Goal: Task Accomplishment & Management: Use online tool/utility

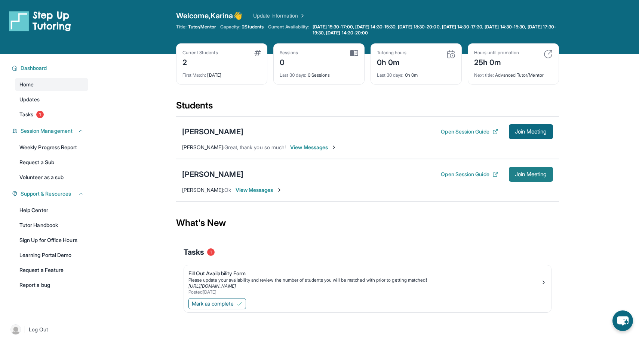
click at [528, 175] on span "Join Meeting" at bounding box center [531, 174] width 32 height 4
click at [231, 178] on div "[PERSON_NAME]" at bounding box center [212, 174] width 61 height 10
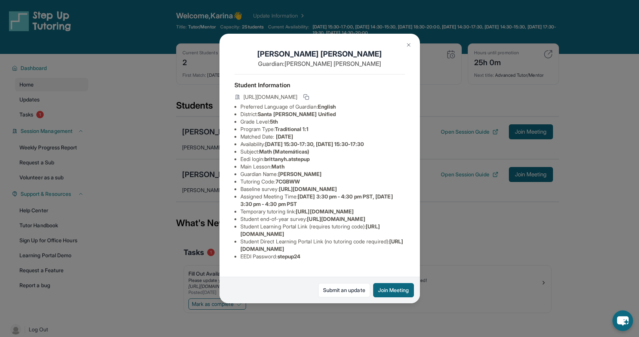
scroll to position [51, 0]
drag, startPoint x: 240, startPoint y: 197, endPoint x: 324, endPoint y: 205, distance: 84.9
click at [325, 208] on li "Temporary tutoring link : [URL][DOMAIN_NAME]" at bounding box center [323, 211] width 165 height 7
copy span "[URL][DOMAIN_NAME]"
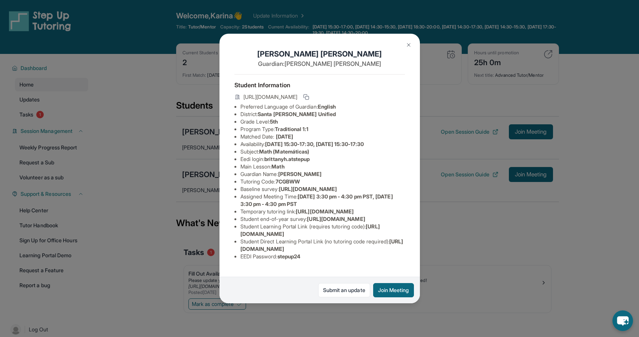
click at [297, 187] on span "[URL][DOMAIN_NAME]" at bounding box center [308, 189] width 58 height 6
click at [186, 154] on div "[PERSON_NAME] Guardian: [PERSON_NAME] Student Information [URL][DOMAIN_NAME] Pr…" at bounding box center [319, 168] width 639 height 337
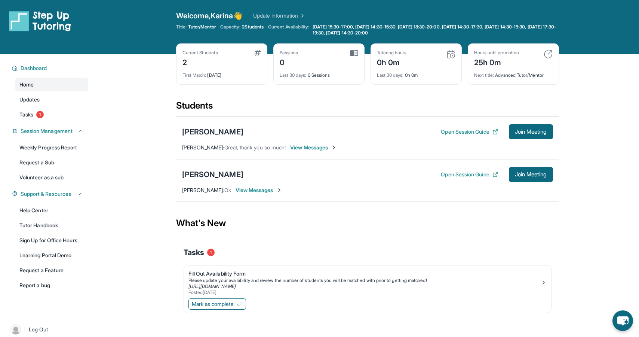
click at [51, 83] on link "Home" at bounding box center [51, 84] width 73 height 13
click at [50, 72] on div "Dashboard" at bounding box center [47, 67] width 81 height 13
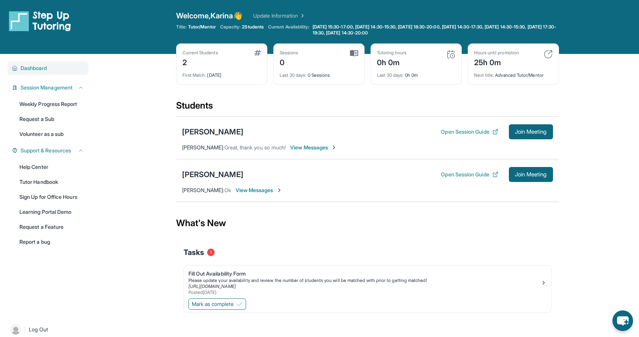
click at [63, 70] on button "Dashboard" at bounding box center [51, 67] width 66 height 7
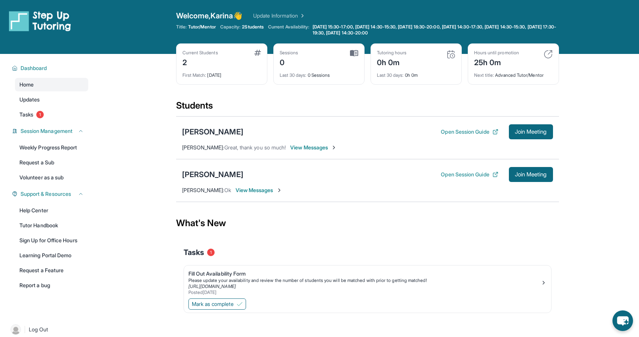
click at [251, 190] on span "View Messages" at bounding box center [259, 189] width 47 height 7
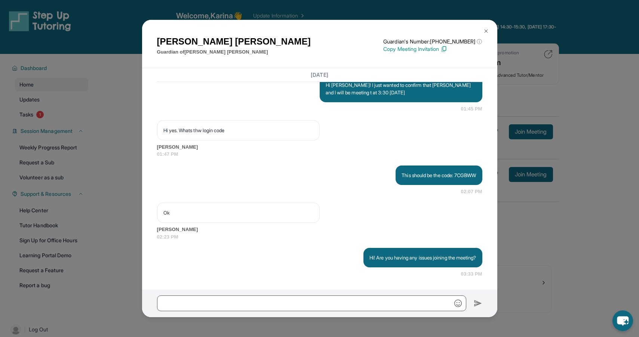
scroll to position [1111, 0]
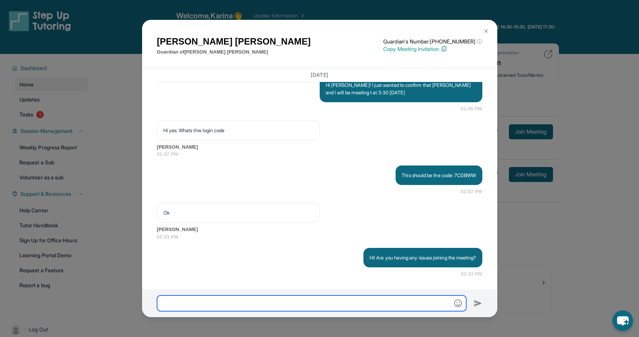
click at [254, 305] on input "text" at bounding box center [311, 303] width 309 height 16
paste input "**********"
type input "**********"
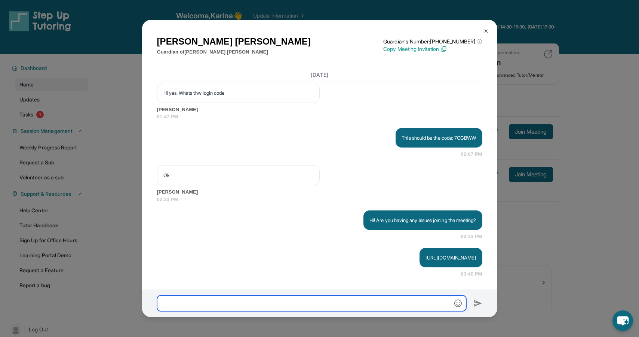
scroll to position [1156, 0]
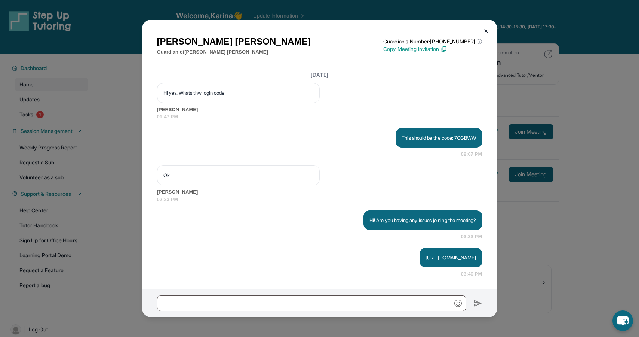
click at [501, 222] on div "[PERSON_NAME] Guardian of [PERSON_NAME] Guardian's Number: [PHONE_NUMBER] ⓘ Thi…" at bounding box center [319, 168] width 639 height 337
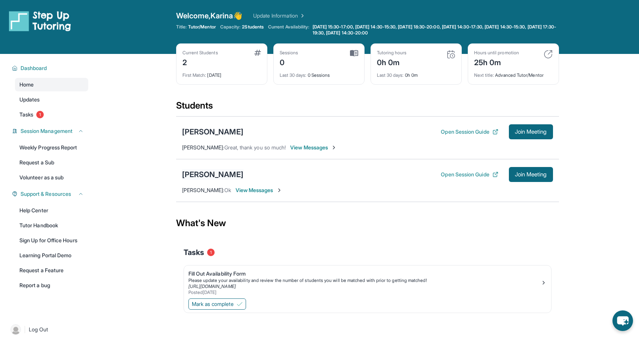
click at [212, 172] on div "[PERSON_NAME]" at bounding box center [212, 174] width 61 height 10
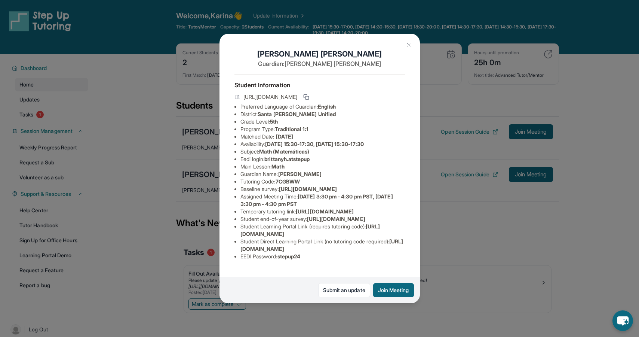
click at [296, 184] on span "7CGBWW" at bounding box center [288, 181] width 24 height 6
copy span "7CGBWW"
click at [136, 128] on div "[PERSON_NAME] Guardian: [PERSON_NAME] Student Information [URL][DOMAIN_NAME] Pr…" at bounding box center [319, 168] width 639 height 337
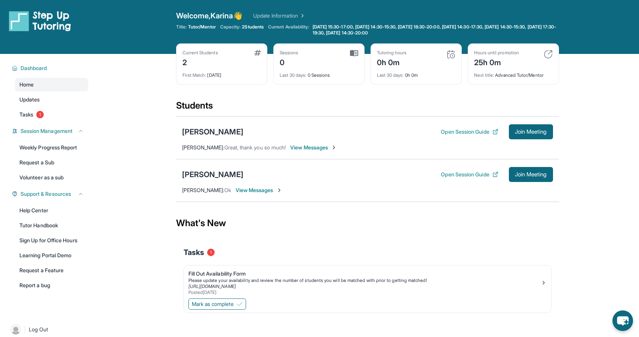
click at [269, 198] on div "[PERSON_NAME] Open Session Guide Join Meeting [PERSON_NAME] : Ok View Messages" at bounding box center [367, 180] width 383 height 43
click at [268, 193] on span "View Messages" at bounding box center [259, 189] width 47 height 7
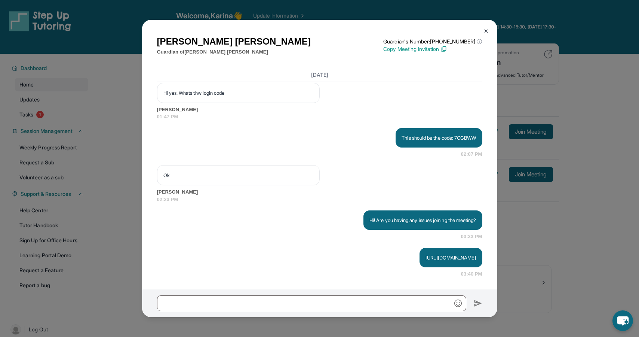
click at [275, 294] on div at bounding box center [319, 303] width 355 height 28
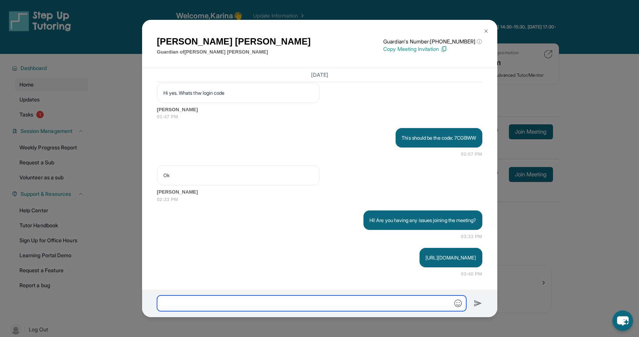
click at [268, 300] on input "text" at bounding box center [311, 303] width 309 height 16
paste input "******"
type input "******"
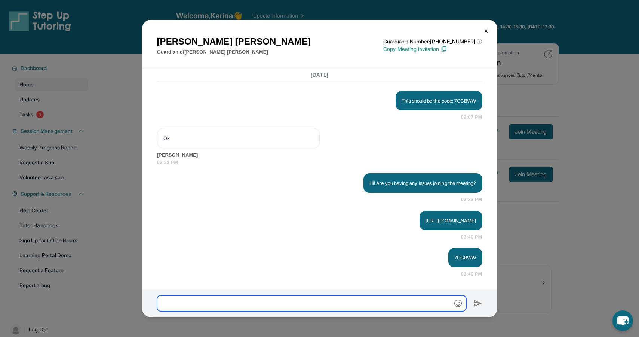
scroll to position [1193, 0]
type input "*"
type input "**********"
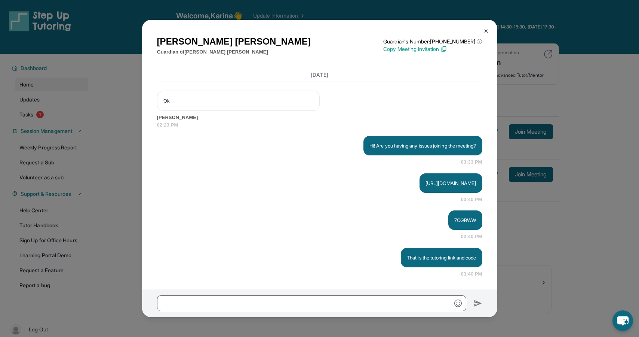
scroll to position [1230, 0]
click at [532, 219] on div "[PERSON_NAME] Guardian of [PERSON_NAME] Guardian's Number: [PHONE_NUMBER] ⓘ Thi…" at bounding box center [319, 168] width 639 height 337
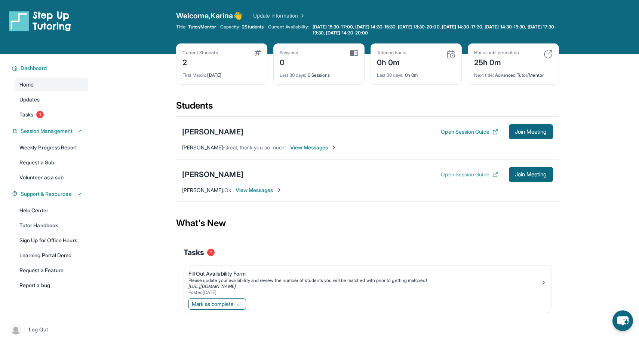
click at [462, 174] on button "Open Session Guide" at bounding box center [469, 174] width 57 height 7
